Goal: Transaction & Acquisition: Purchase product/service

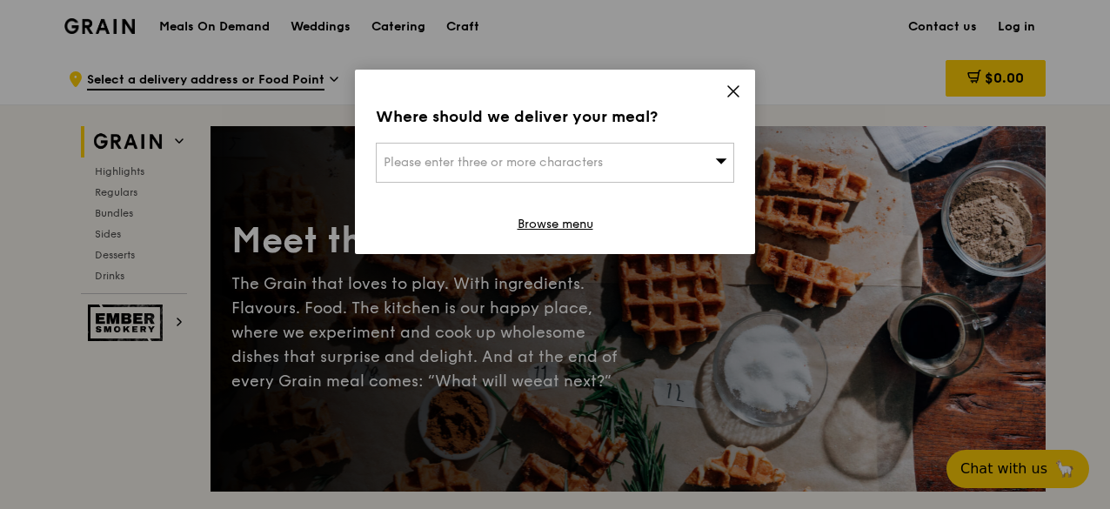
click at [82, 205] on div "Where should we deliver your meal? Please enter three or more characters Browse…" at bounding box center [555, 254] width 1110 height 509
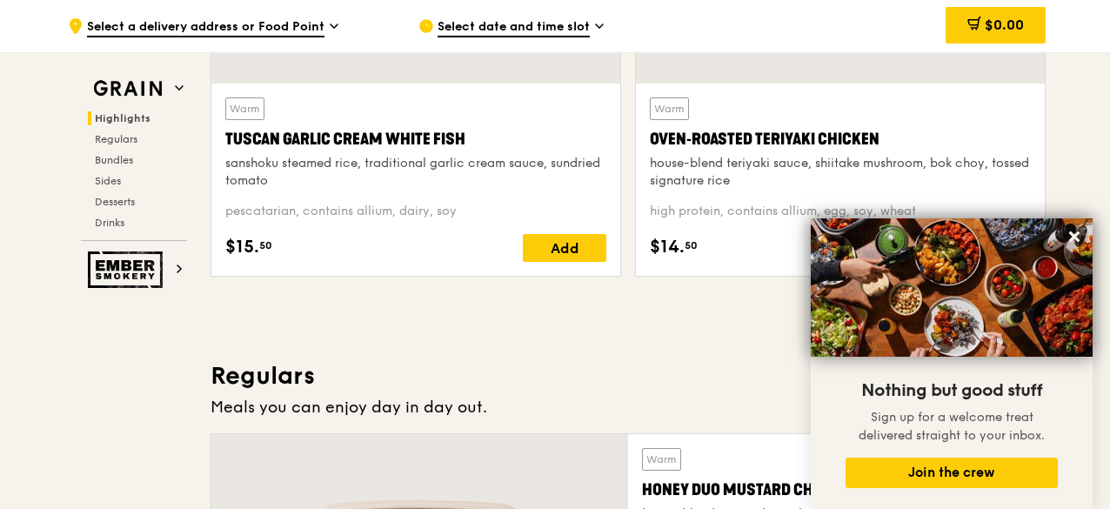
scroll to position [957, 0]
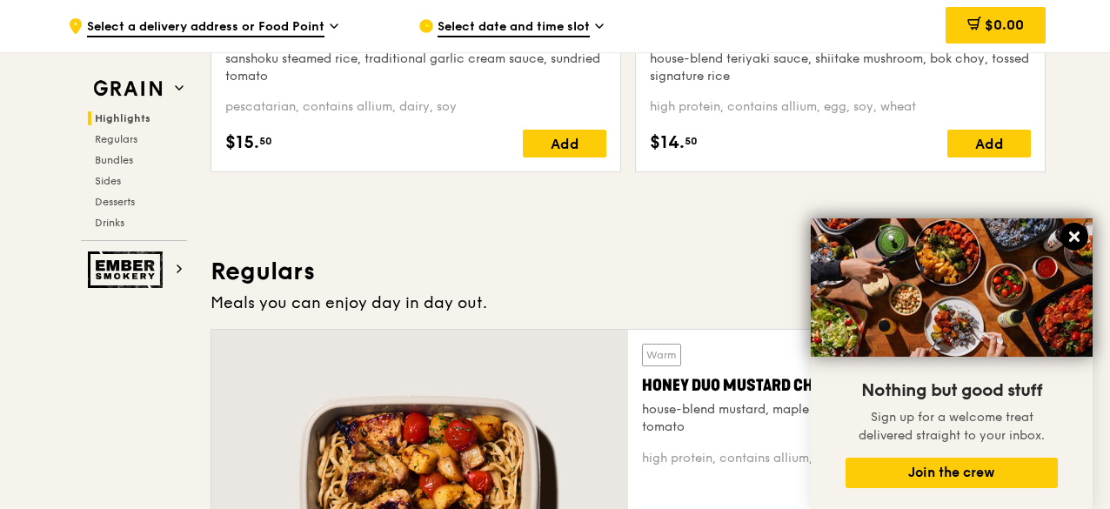
click at [1077, 232] on icon at bounding box center [1074, 237] width 16 height 16
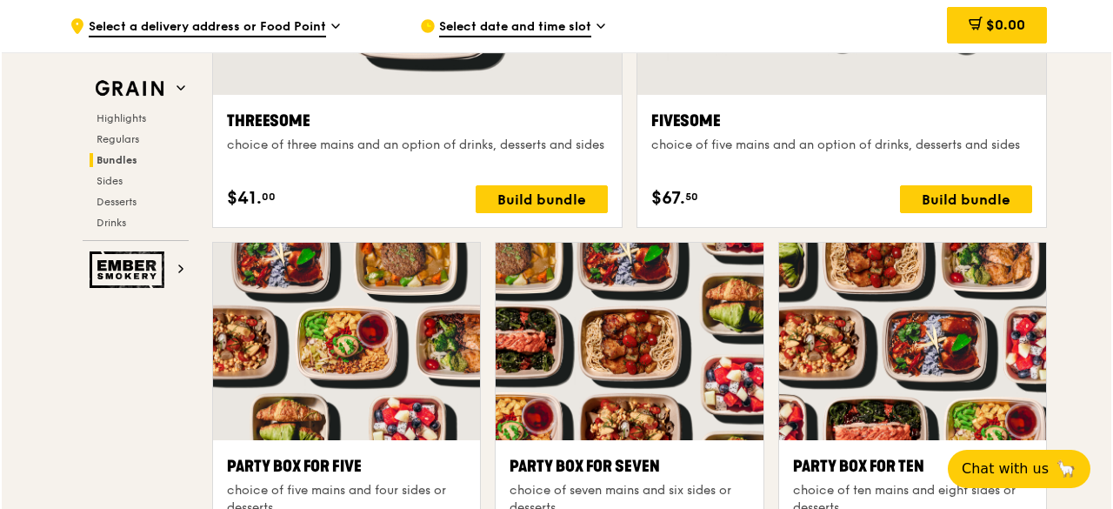
scroll to position [3566, 0]
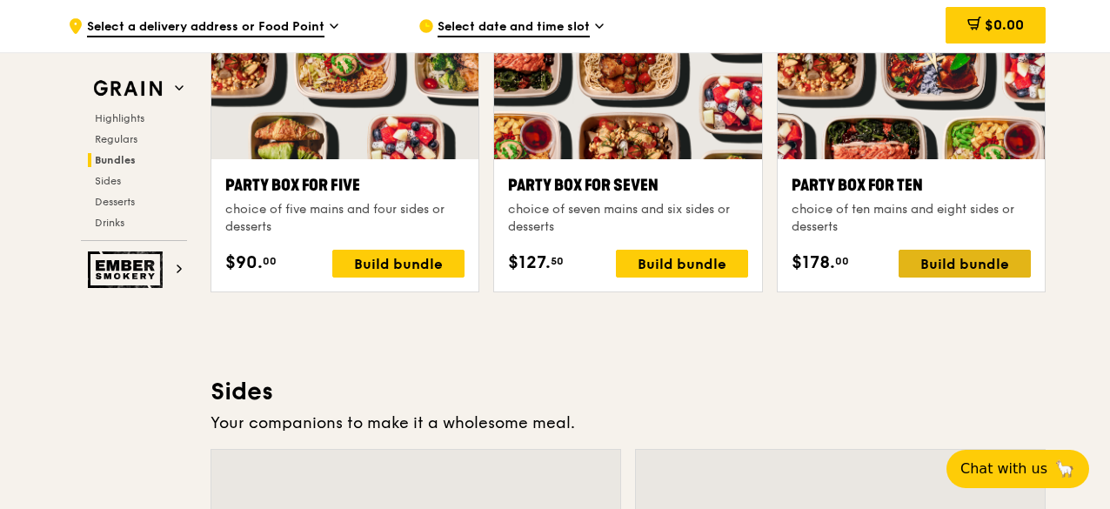
click at [977, 265] on div "Build bundle" at bounding box center [965, 264] width 132 height 28
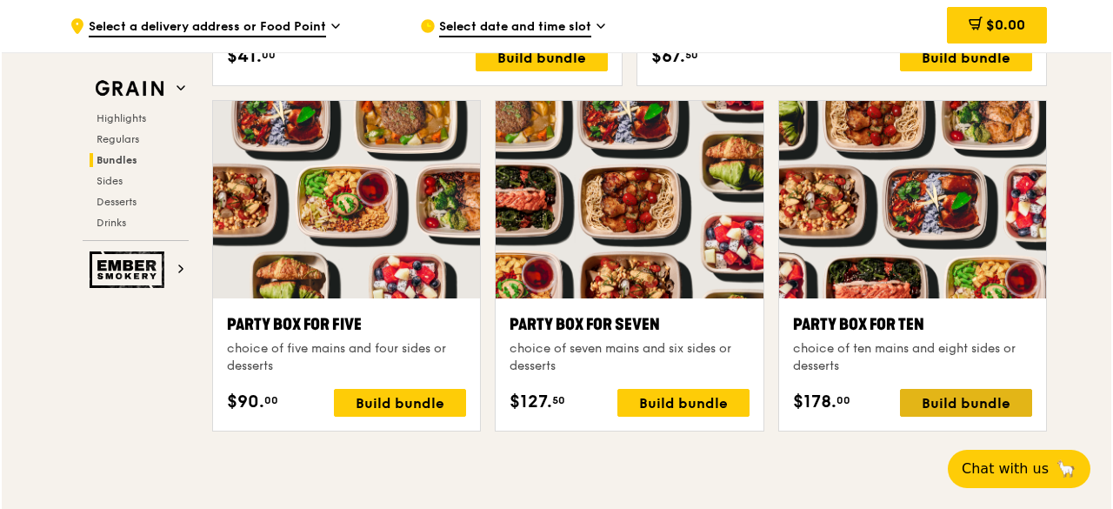
scroll to position [3455, 0]
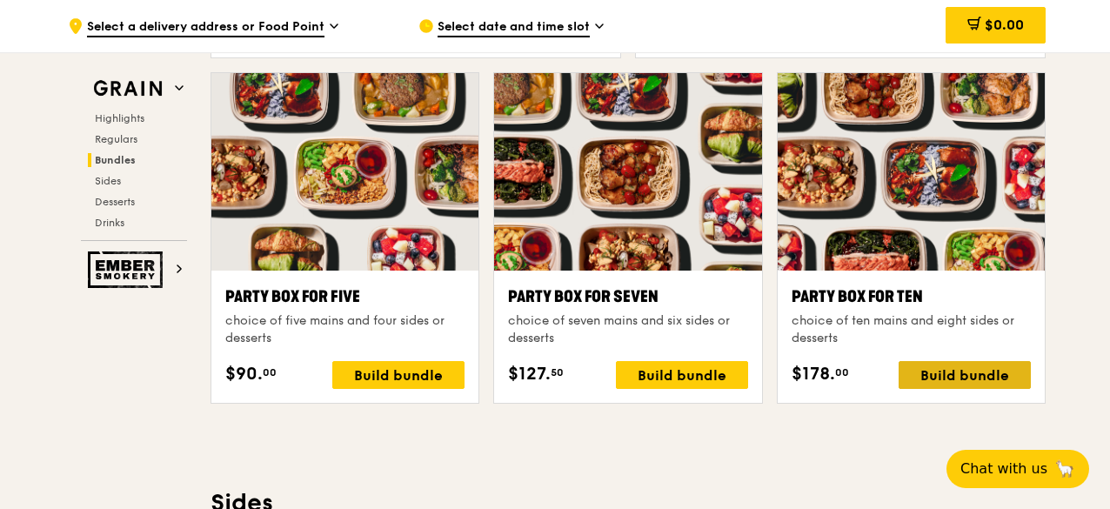
click at [931, 365] on div "Build bundle" at bounding box center [965, 375] width 132 height 28
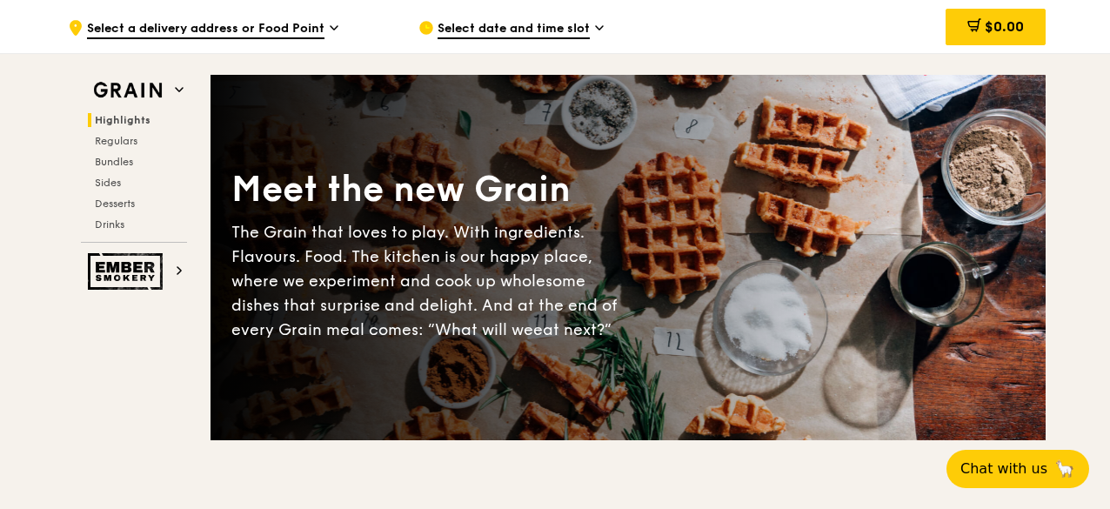
scroll to position [0, 0]
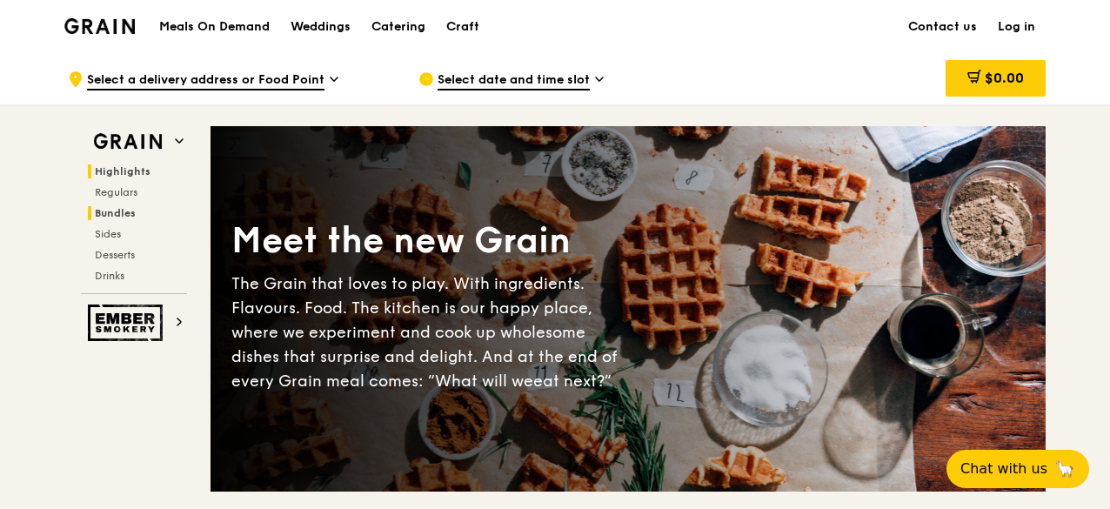
click at [125, 207] on span "Bundles" at bounding box center [115, 213] width 41 height 12
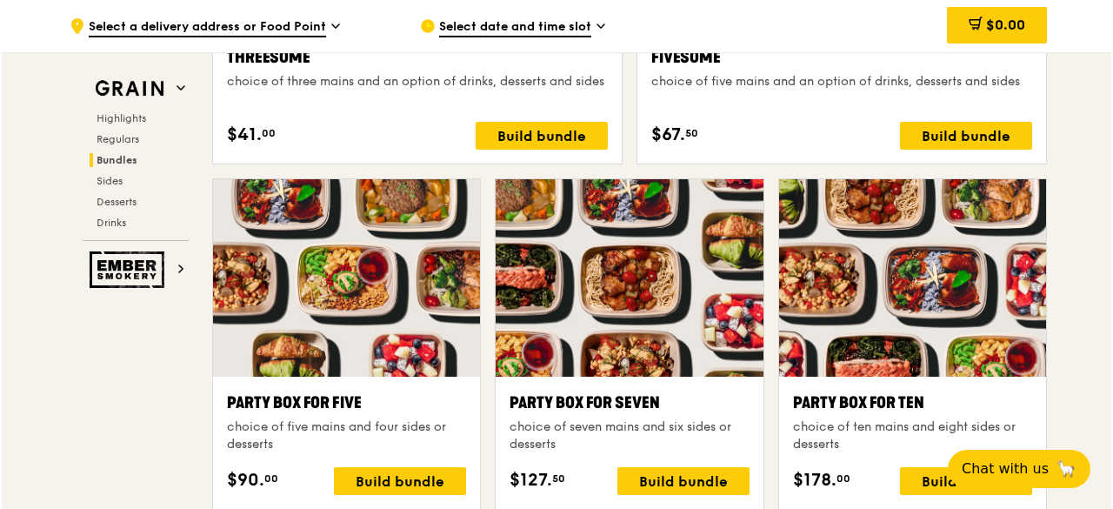
scroll to position [3152, 0]
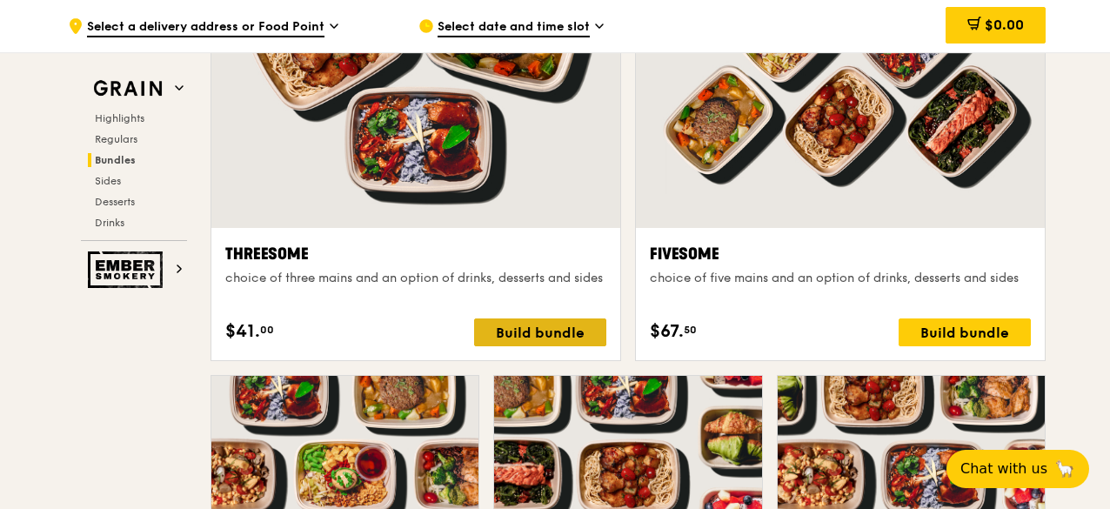
click at [583, 325] on div "Build bundle" at bounding box center [540, 332] width 132 height 28
click at [115, 132] on h2 "Regulars" at bounding box center [137, 139] width 99 height 14
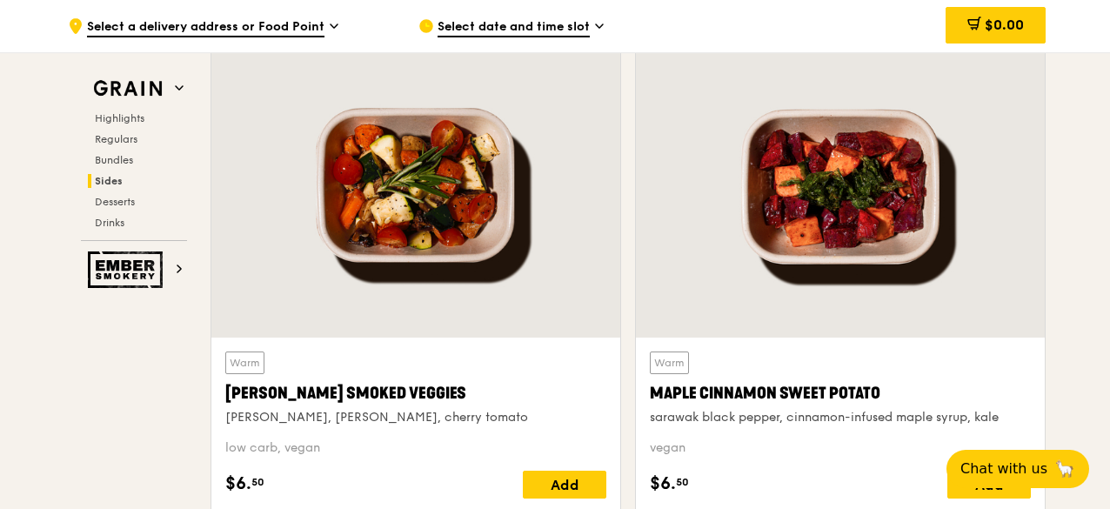
scroll to position [3977, 0]
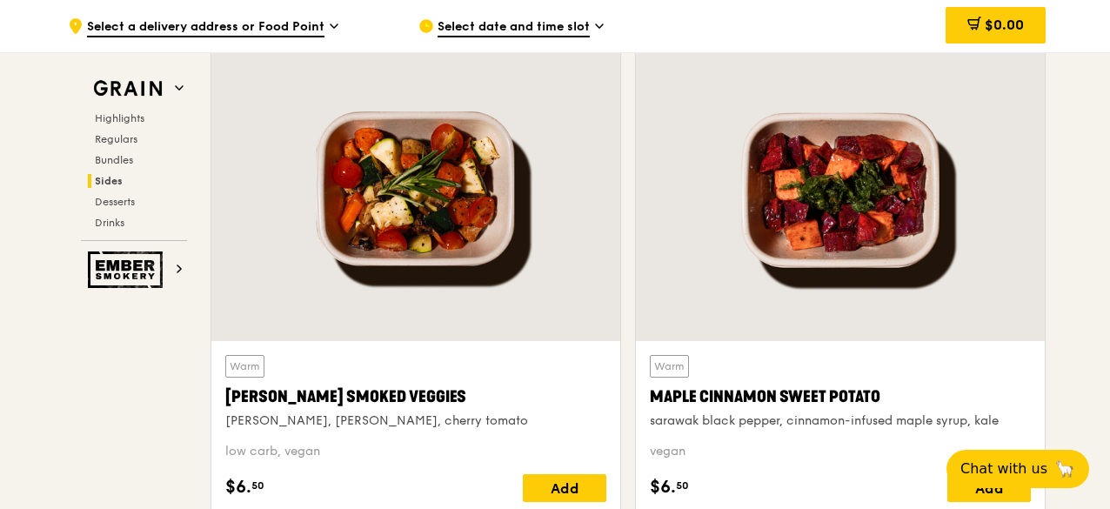
click at [285, 21] on span "Select a delivery address or Food Point" at bounding box center [205, 27] width 237 height 19
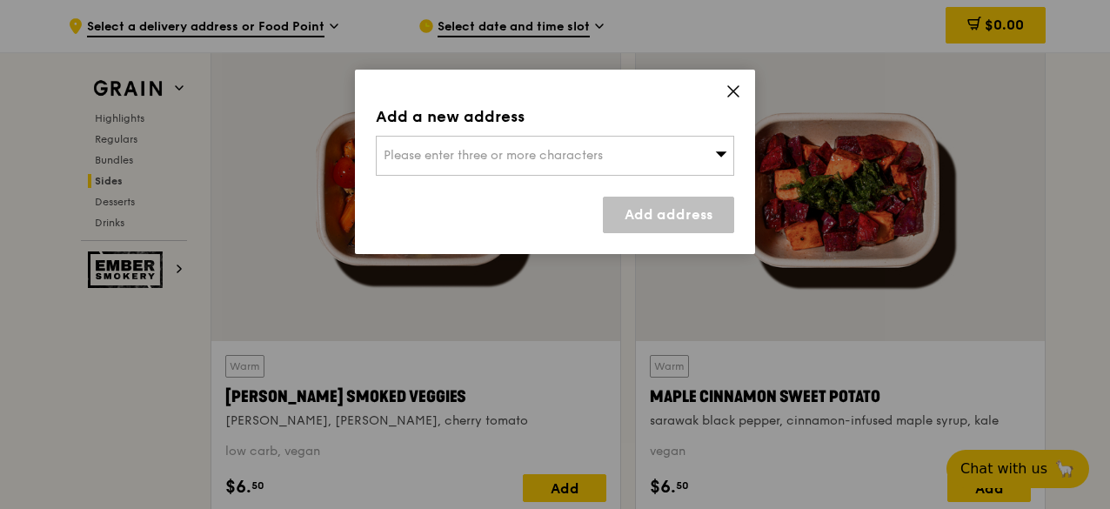
click at [446, 149] on span "Please enter three or more characters" at bounding box center [493, 155] width 219 height 15
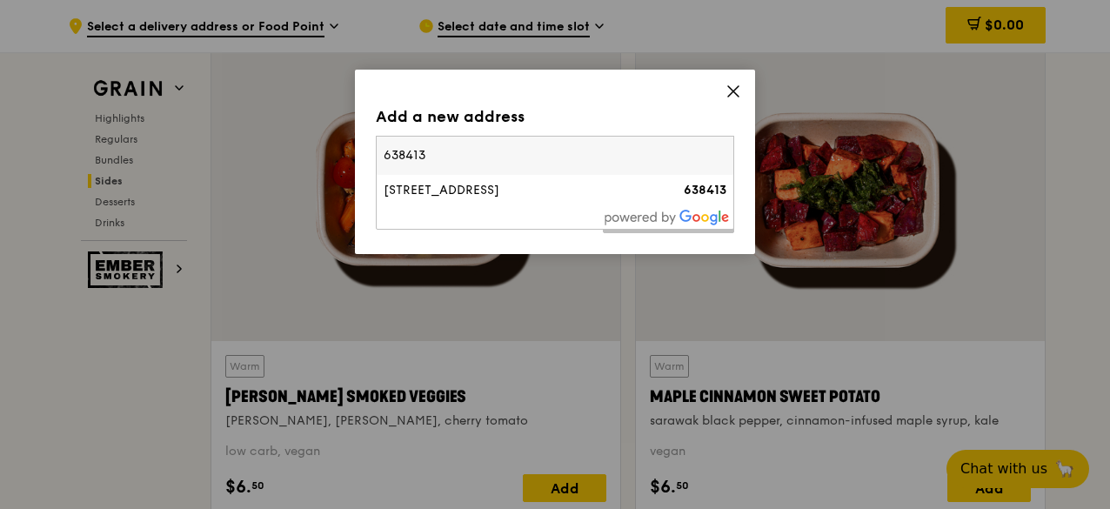
type input "638413"
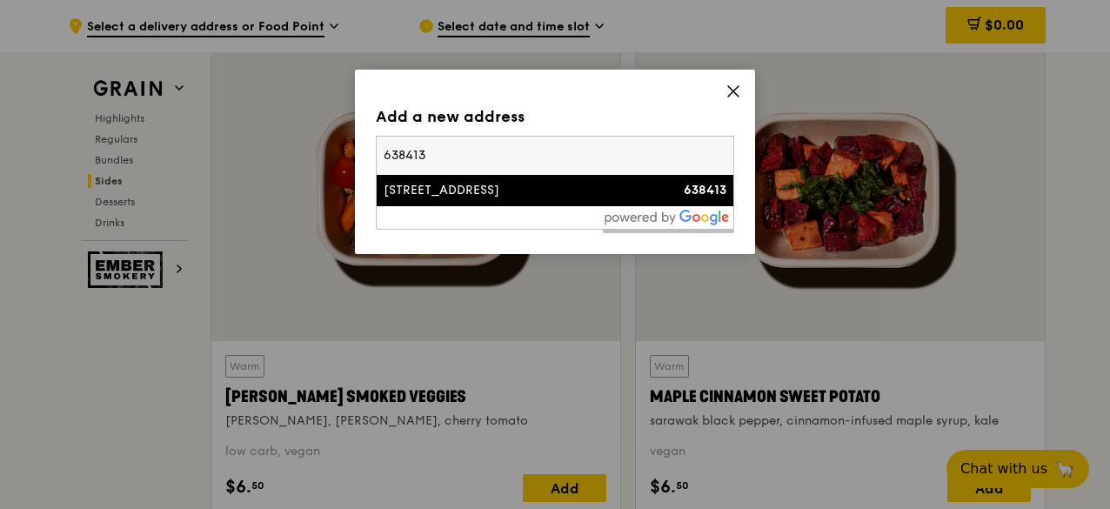
click at [529, 184] on div "[STREET_ADDRESS]" at bounding box center [512, 190] width 257 height 17
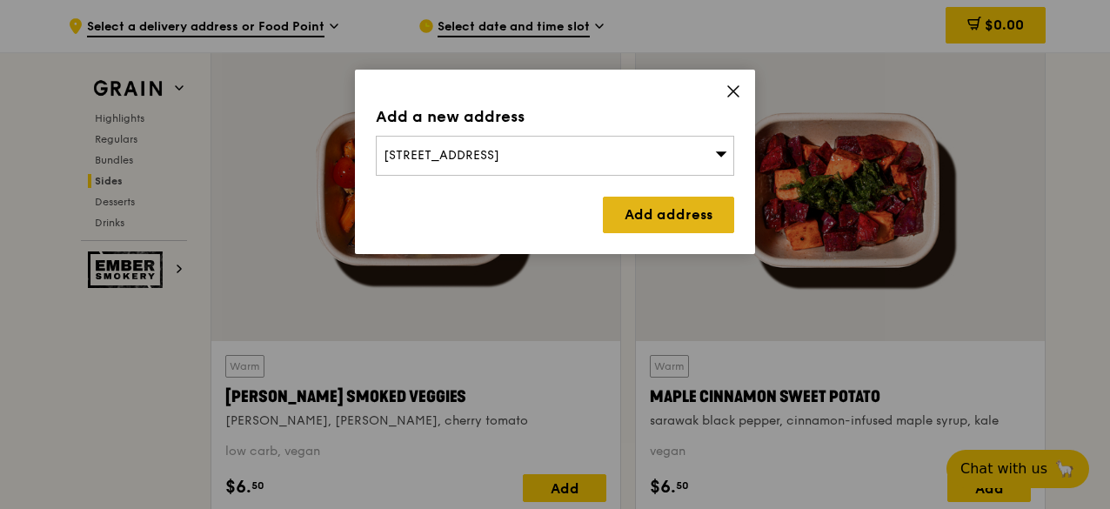
click at [703, 221] on link "Add address" at bounding box center [668, 215] width 131 height 37
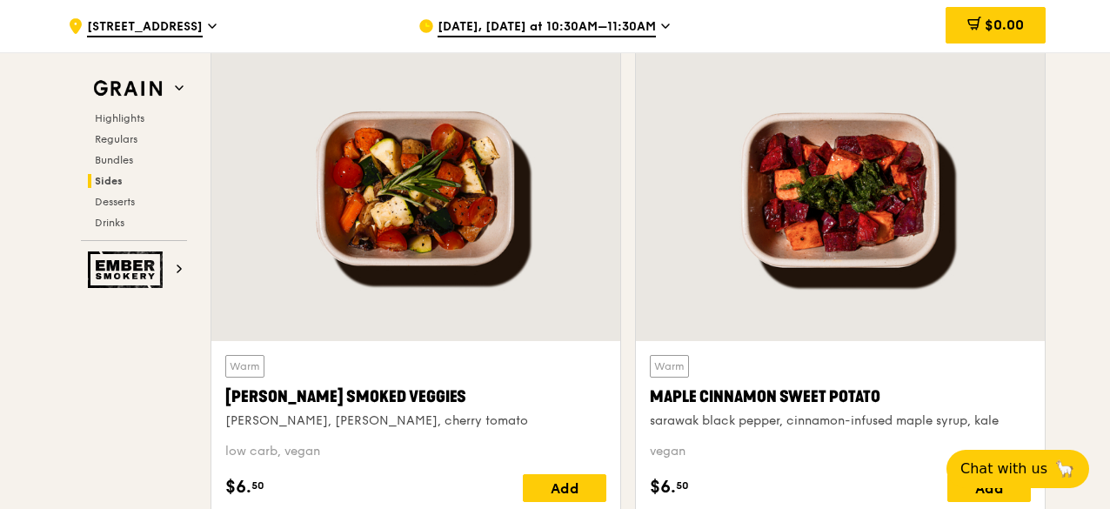
click at [496, 27] on span "[DATE], [DATE] at 10:30AM–11:30AM" at bounding box center [547, 27] width 218 height 19
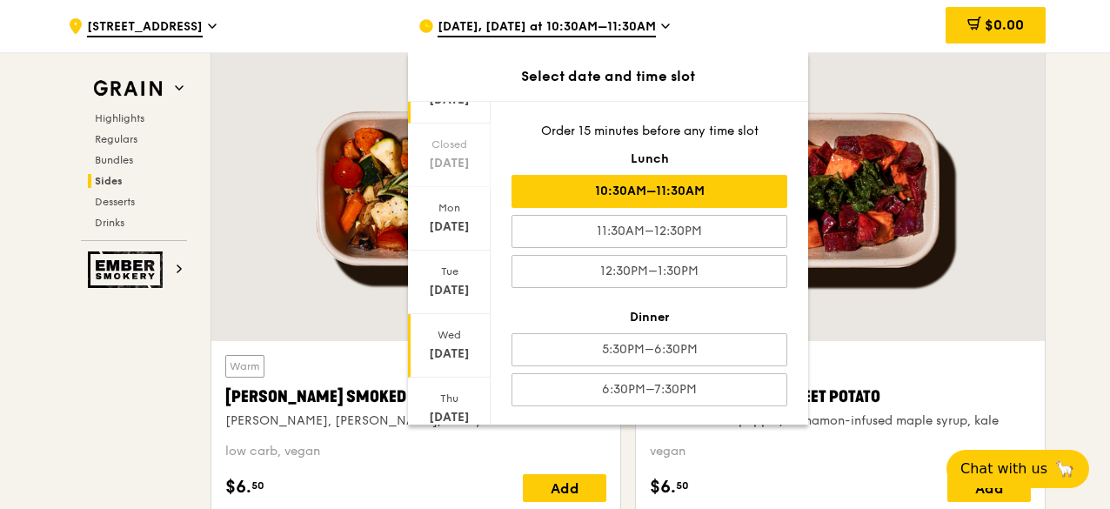
scroll to position [174, 0]
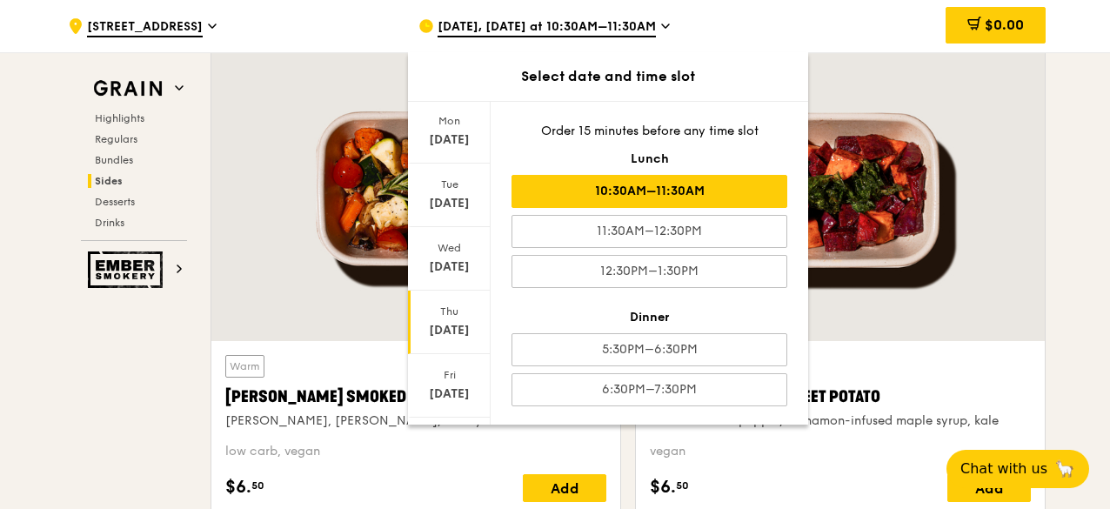
click at [457, 328] on div "[DATE]" at bounding box center [449, 330] width 77 height 17
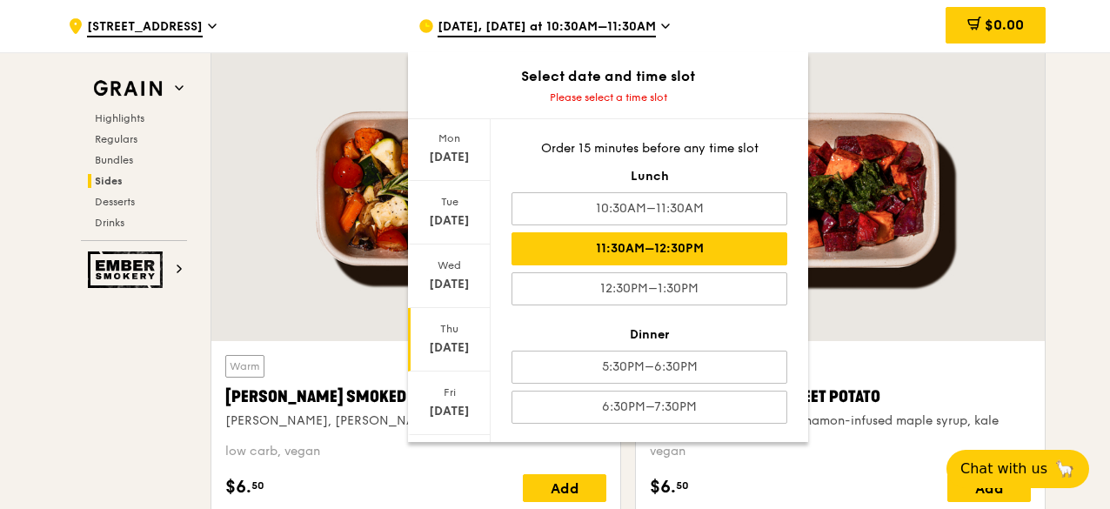
click at [585, 243] on div "11:30AM–12:30PM" at bounding box center [649, 248] width 276 height 33
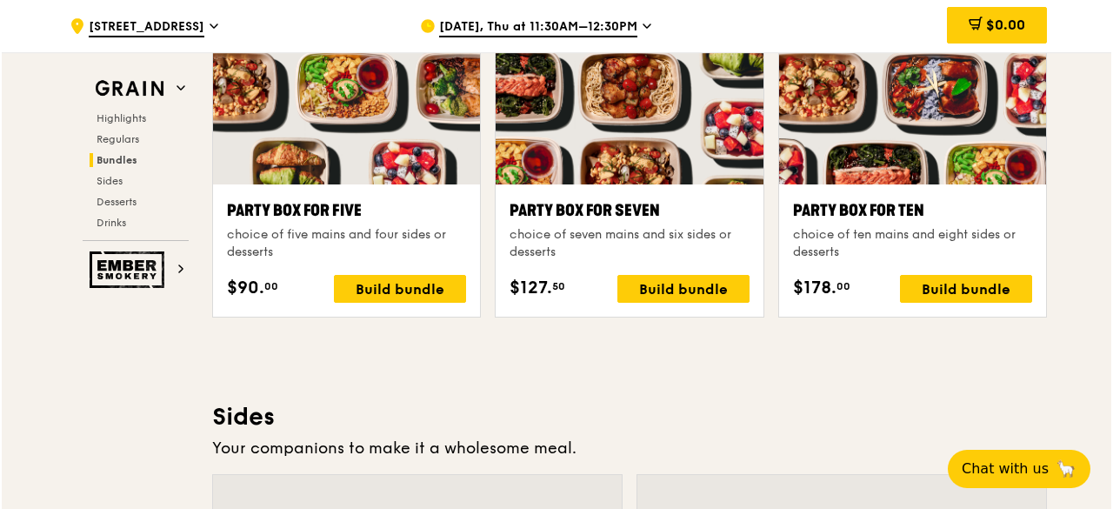
scroll to position [3542, 0]
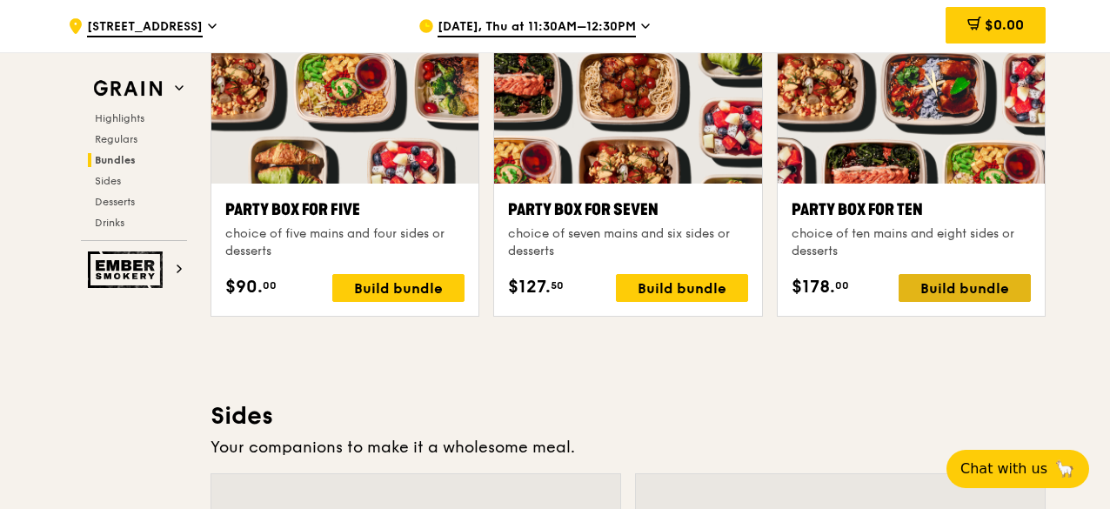
click at [930, 294] on div "Build bundle" at bounding box center [965, 288] width 132 height 28
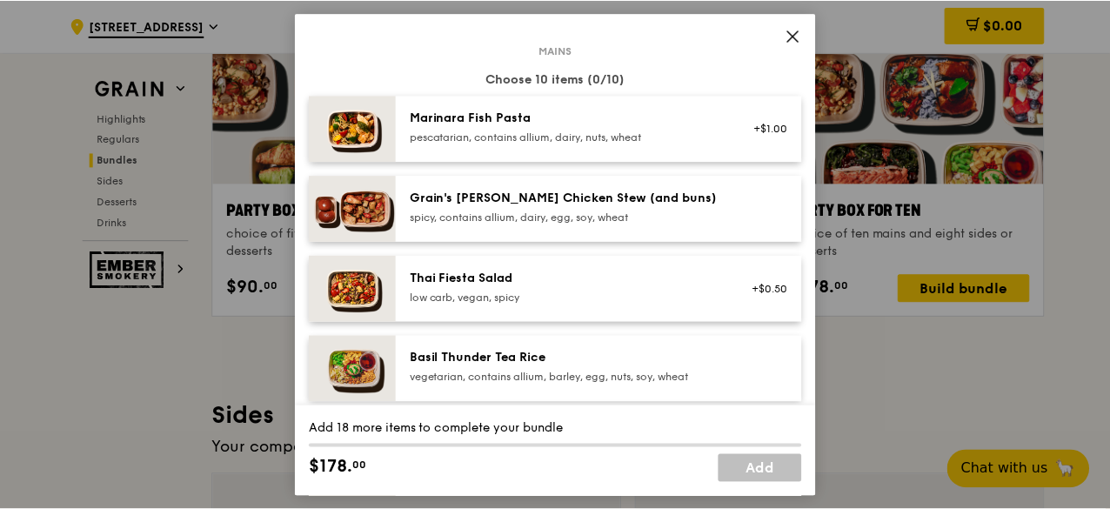
scroll to position [174, 0]
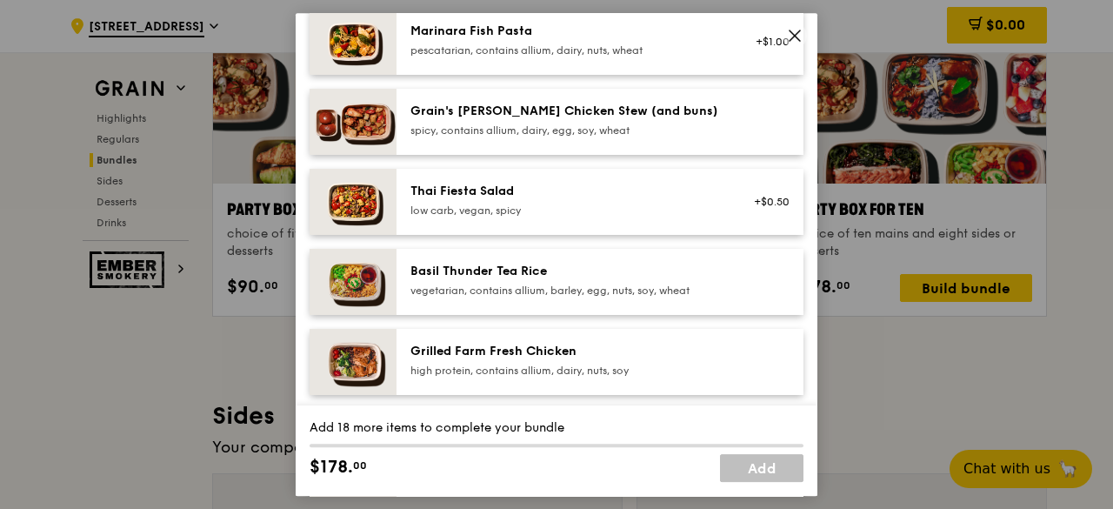
click at [53, 354] on div "Party Box for Ten choice of ten mains and eight sides or desserts Mains Choose …" at bounding box center [556, 254] width 1113 height 509
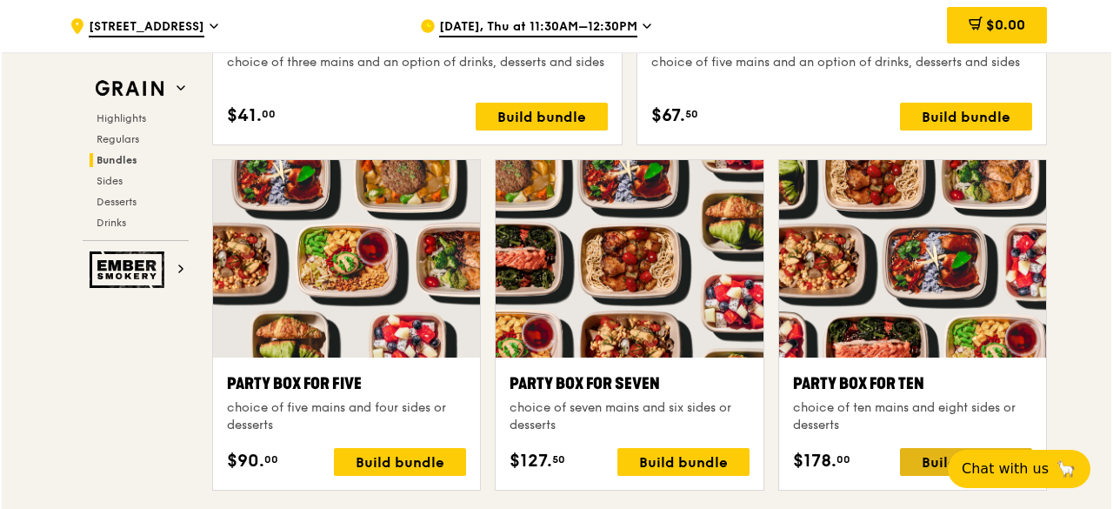
scroll to position [3455, 0]
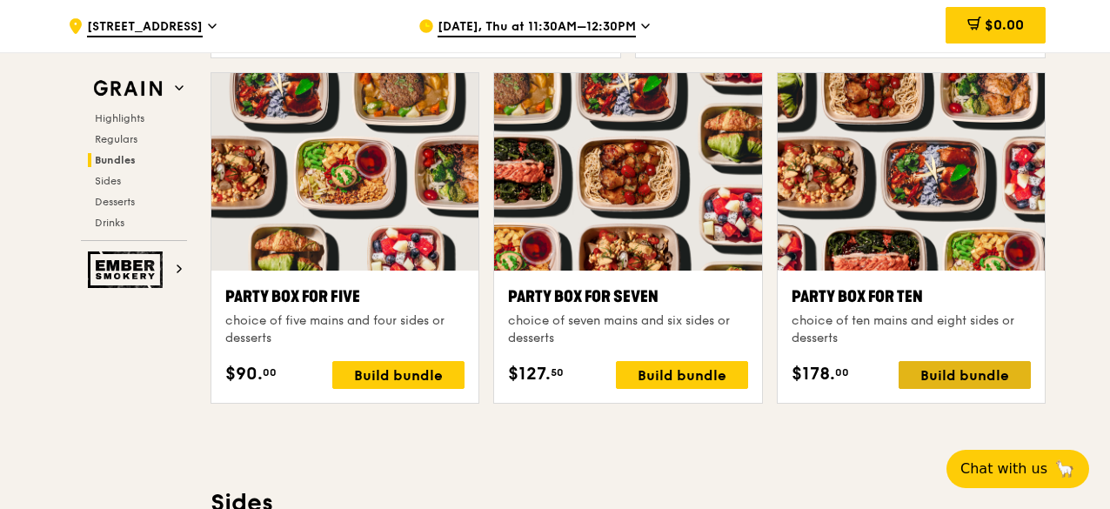
click at [953, 375] on div "Build bundle" at bounding box center [965, 375] width 132 height 28
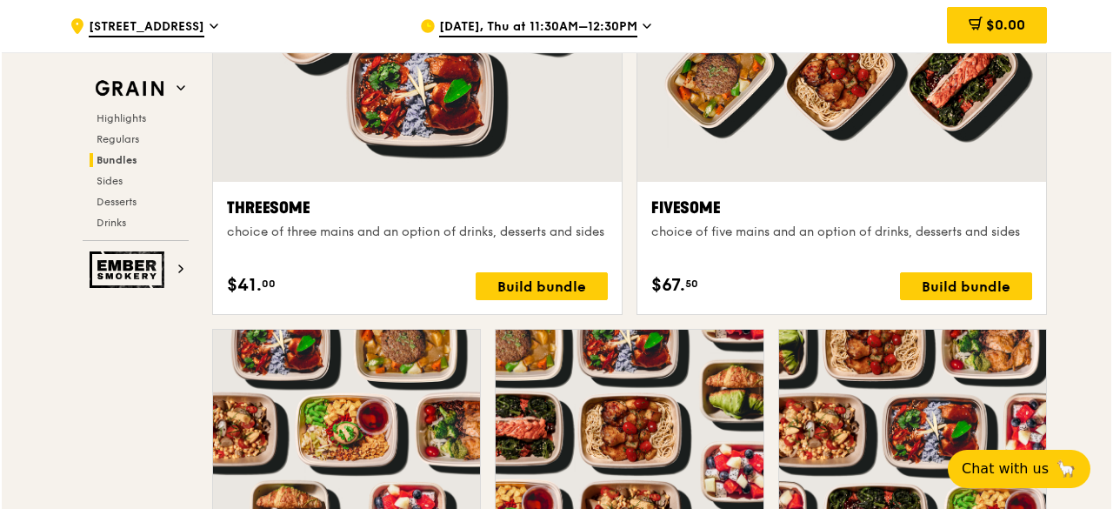
scroll to position [3194, 0]
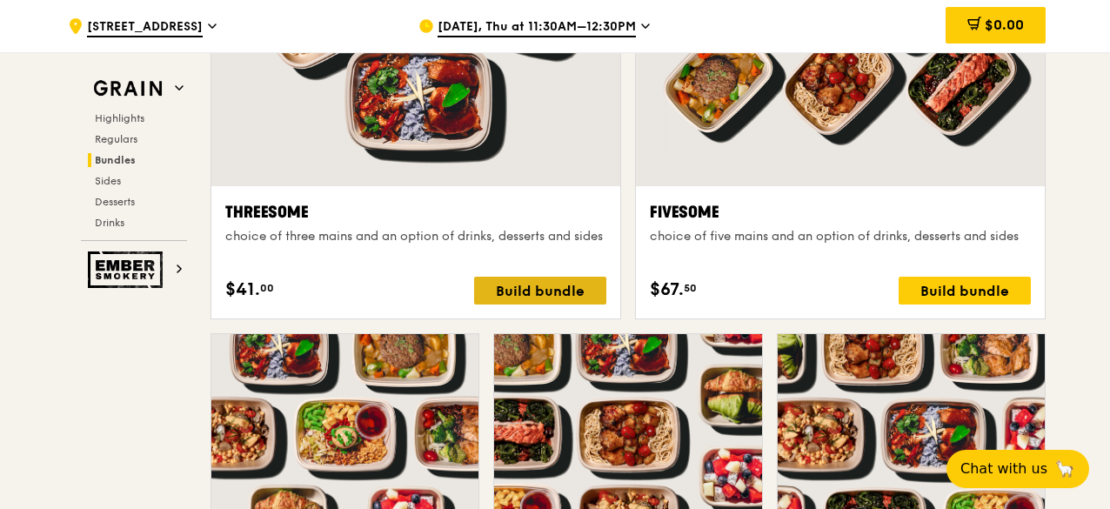
click at [503, 295] on div "Build bundle" at bounding box center [540, 291] width 132 height 28
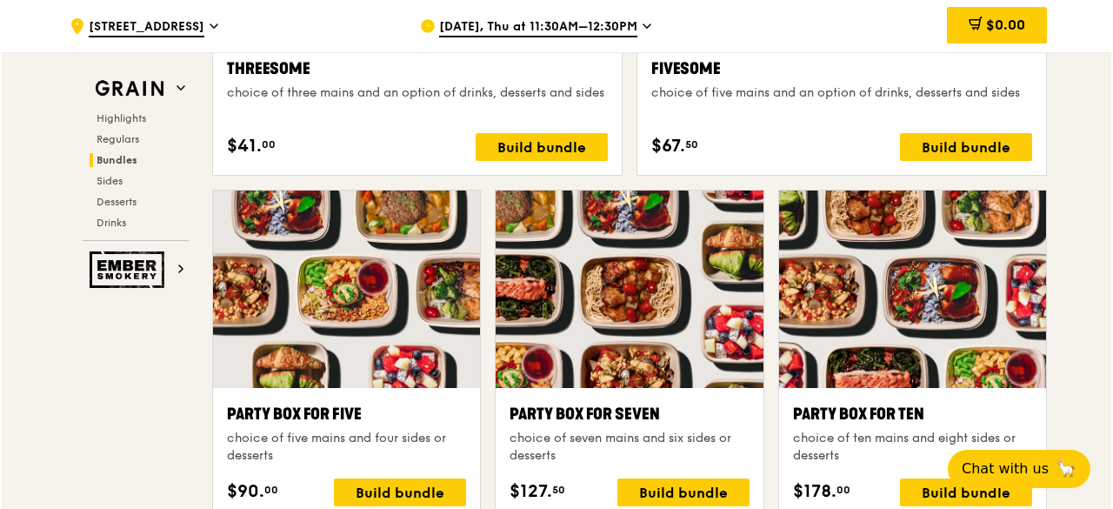
scroll to position [3542, 0]
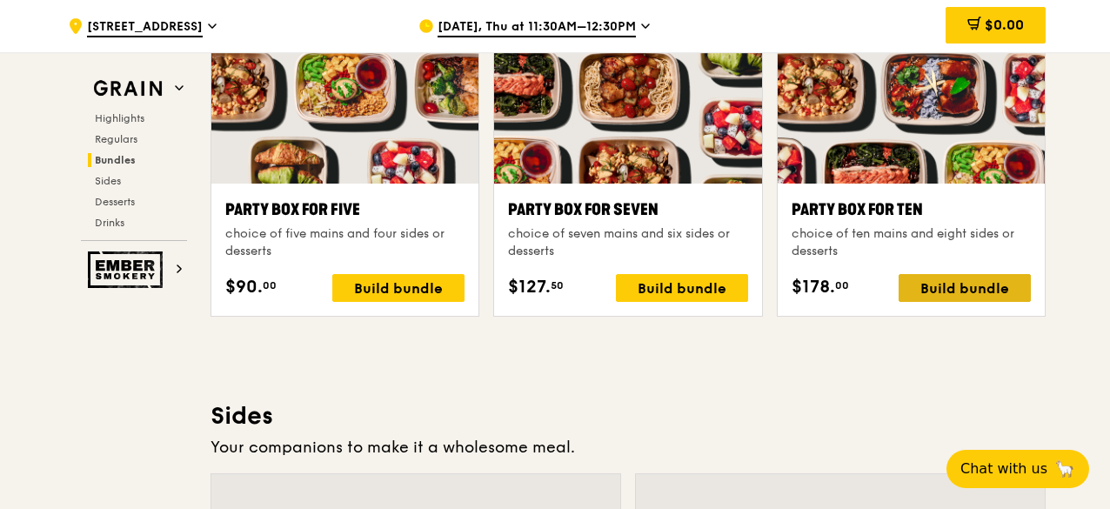
click at [954, 283] on div "Build bundle" at bounding box center [965, 288] width 132 height 28
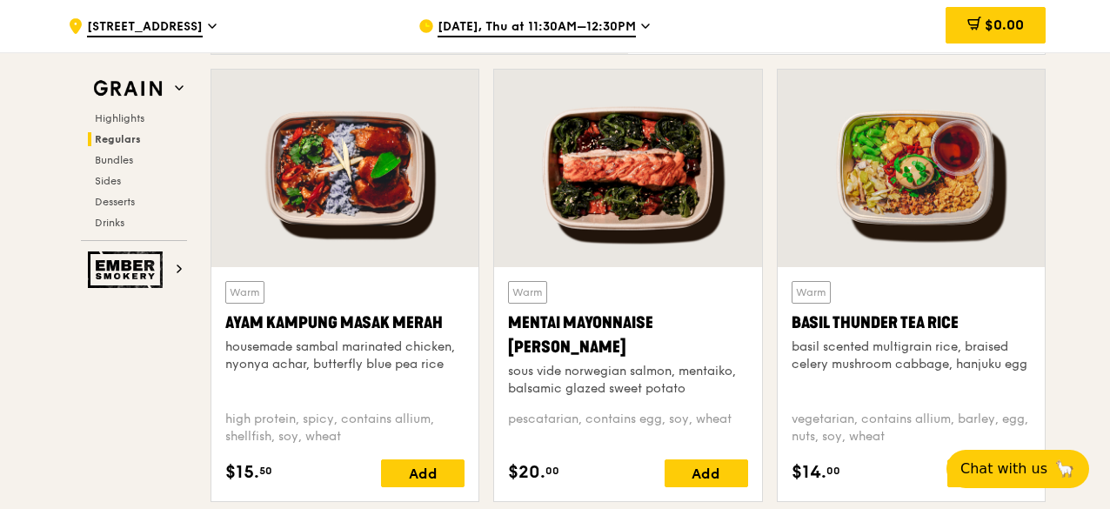
scroll to position [1653, 0]
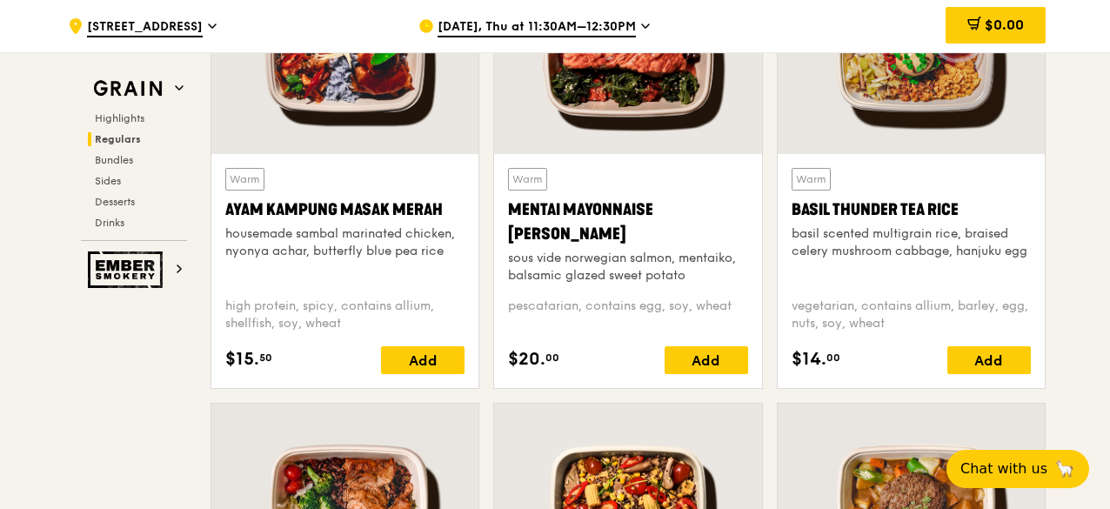
drag, startPoint x: 508, startPoint y: 210, endPoint x: 569, endPoint y: 227, distance: 63.3
click at [569, 227] on div "Mentai Mayonnaise [PERSON_NAME]" at bounding box center [627, 221] width 239 height 49
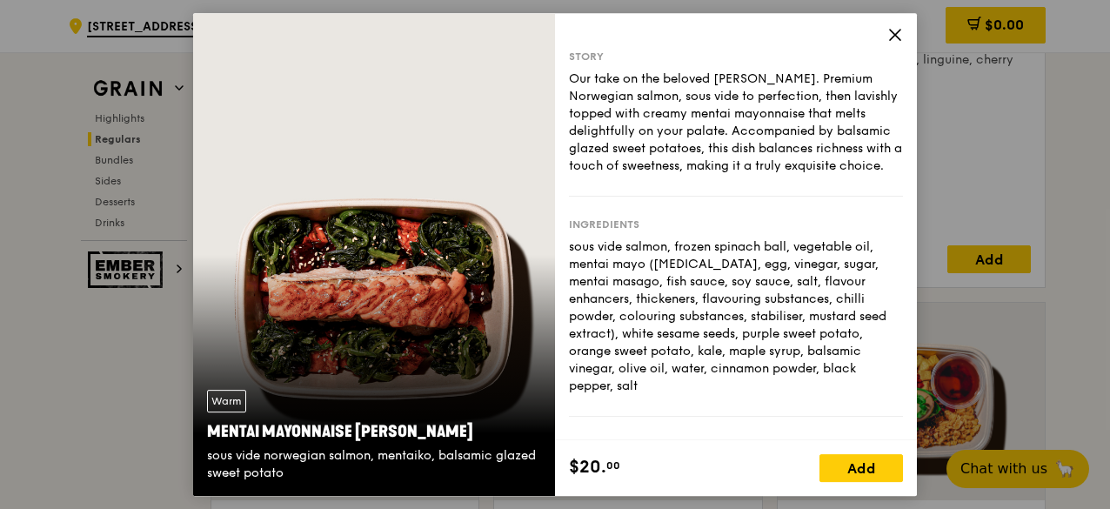
scroll to position [1218, 0]
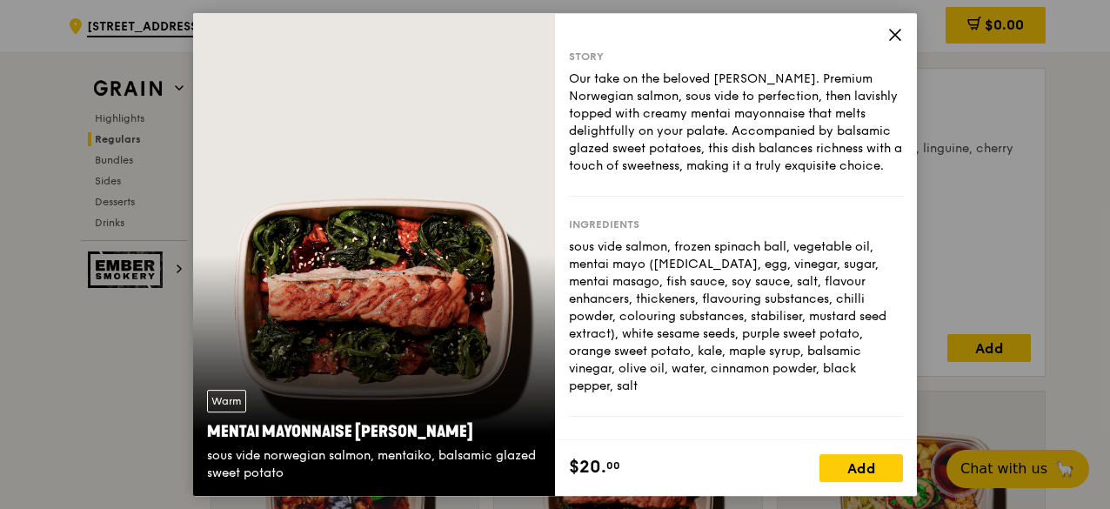
drag, startPoint x: 223, startPoint y: 432, endPoint x: 475, endPoint y: 431, distance: 252.3
click at [475, 431] on div "Warm Mentai Mayonnaise Aburi Salmon sous vide norwegian salmon, mentaiko, balsa…" at bounding box center [374, 436] width 362 height 120
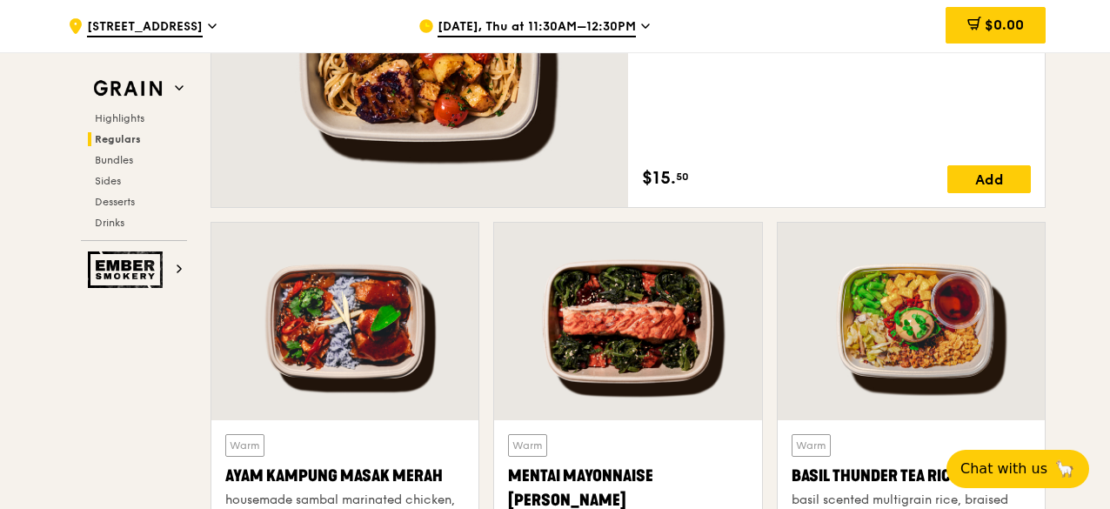
scroll to position [1479, 0]
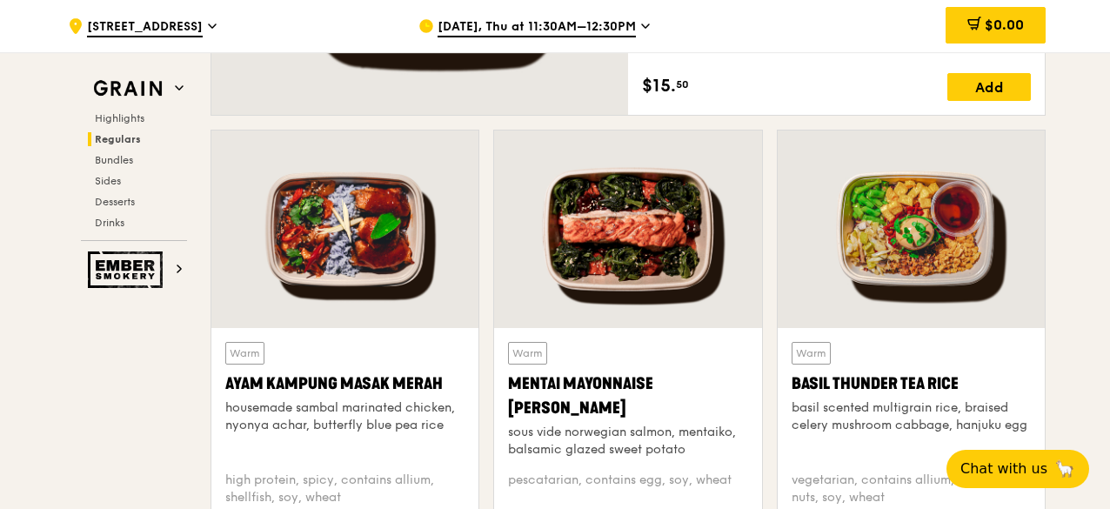
drag, startPoint x: 0, startPoint y: 417, endPoint x: 19, endPoint y: 415, distance: 19.2
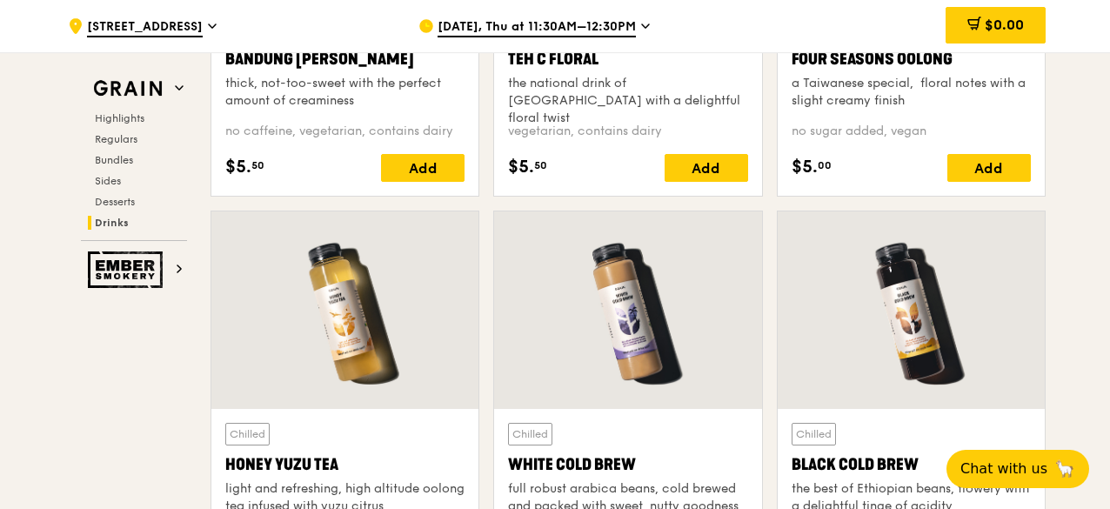
scroll to position [6176, 0]
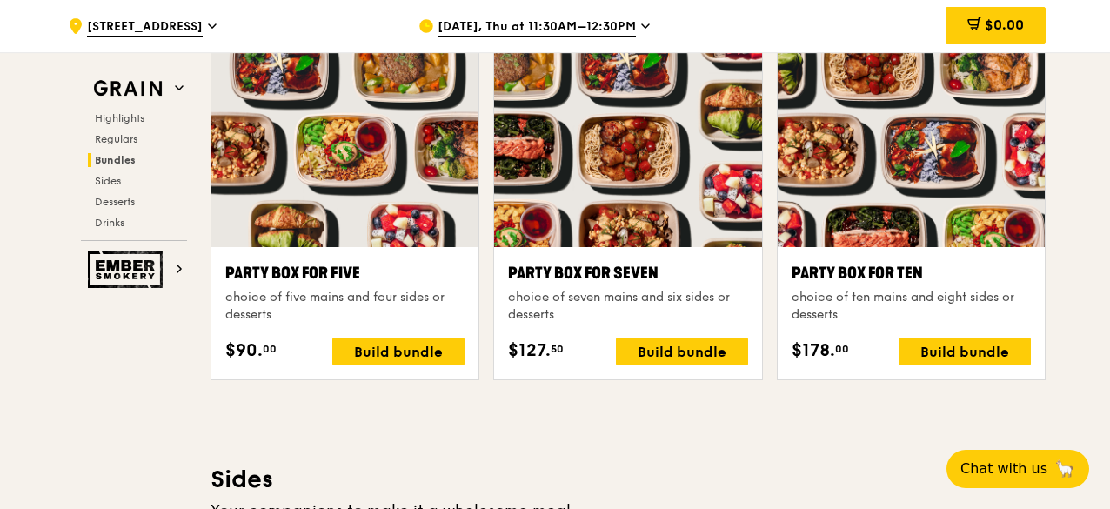
scroll to position [3045, 0]
